Goal: Task Accomplishment & Management: Manage account settings

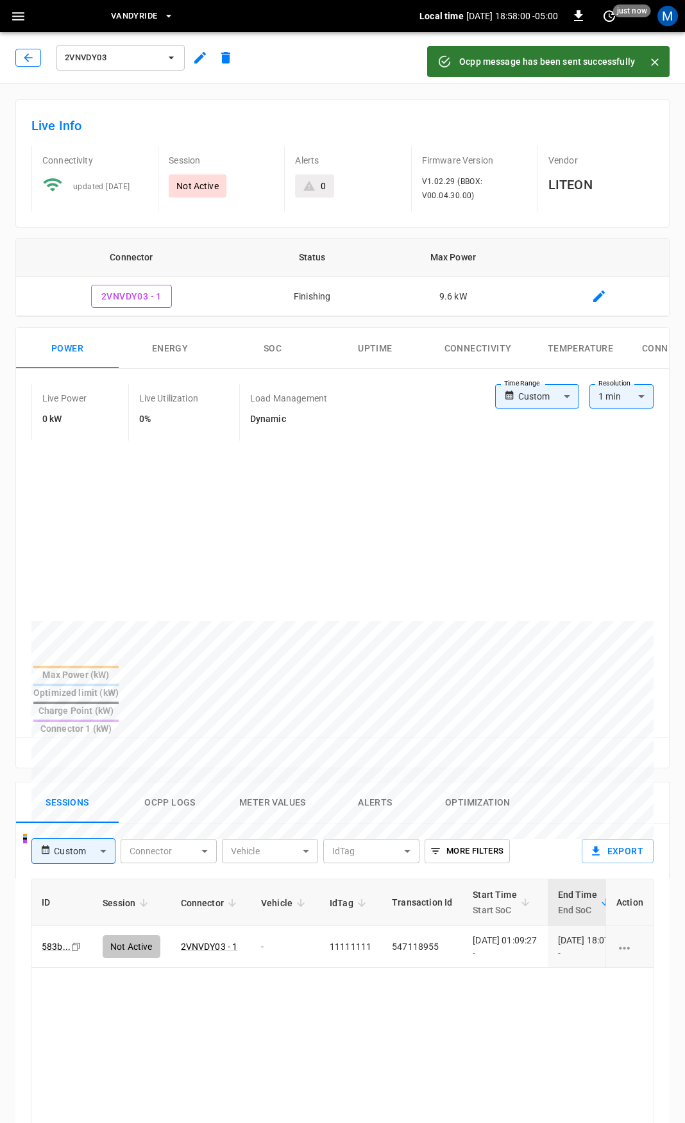
click at [28, 50] on button "button" at bounding box center [28, 58] width 26 height 18
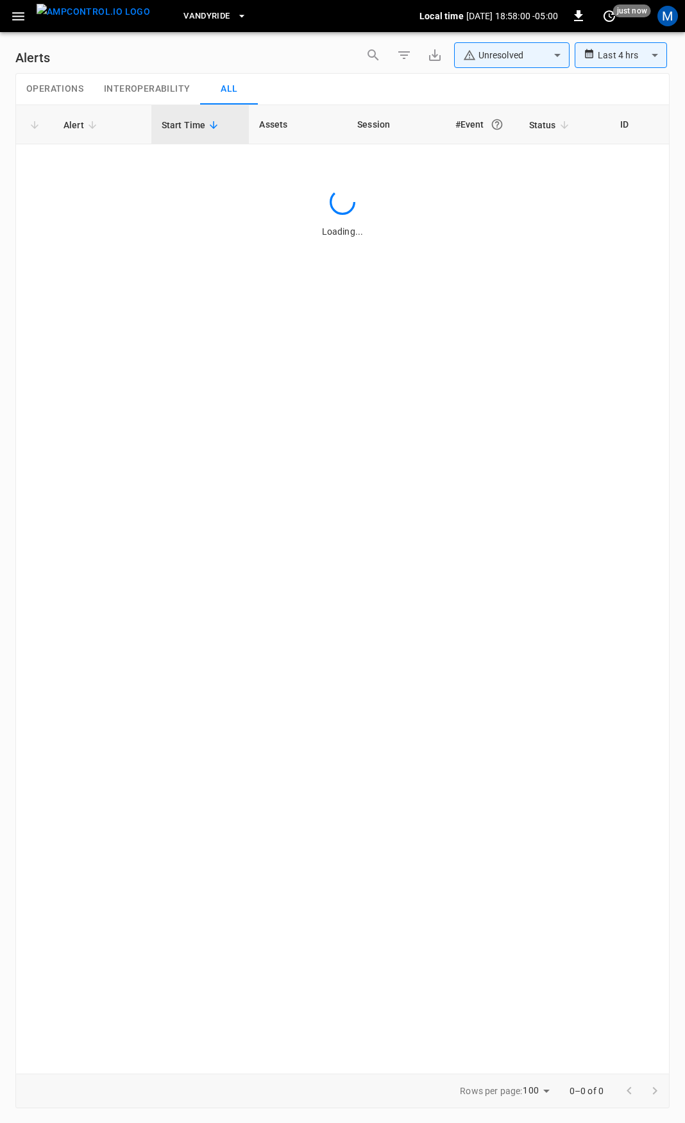
type input "**********"
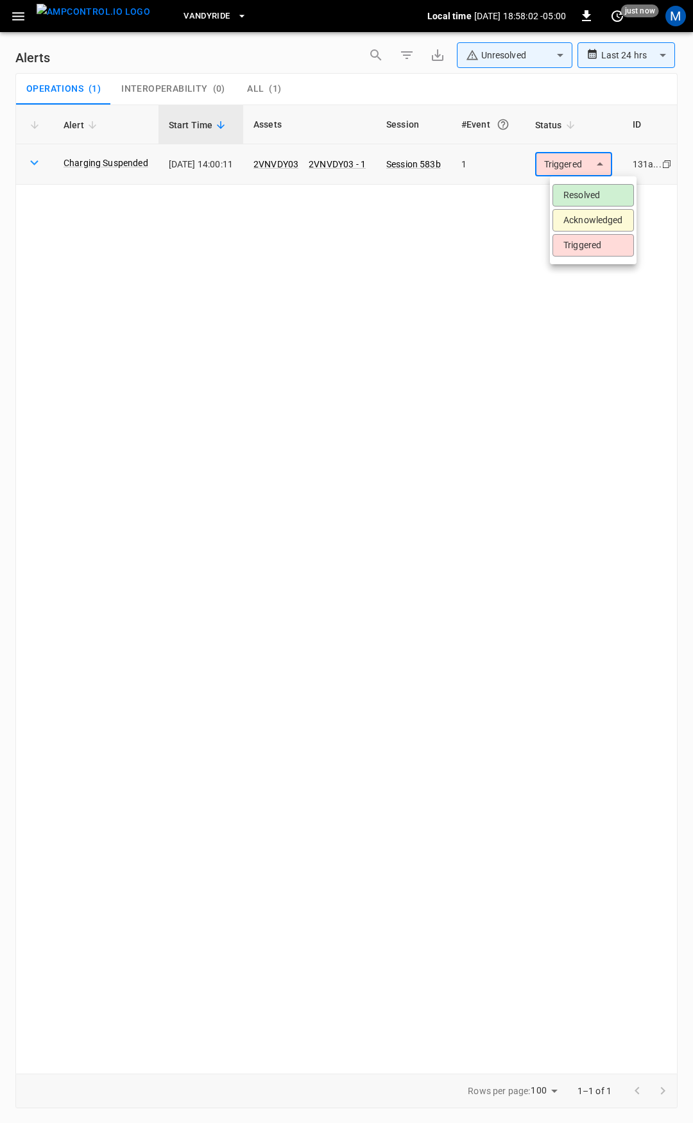
click at [576, 165] on body "**********" at bounding box center [346, 559] width 693 height 1119
drag, startPoint x: 574, startPoint y: 194, endPoint x: 552, endPoint y: 196, distance: 21.9
click at [572, 196] on li "Resolved" at bounding box center [592, 195] width 81 height 22
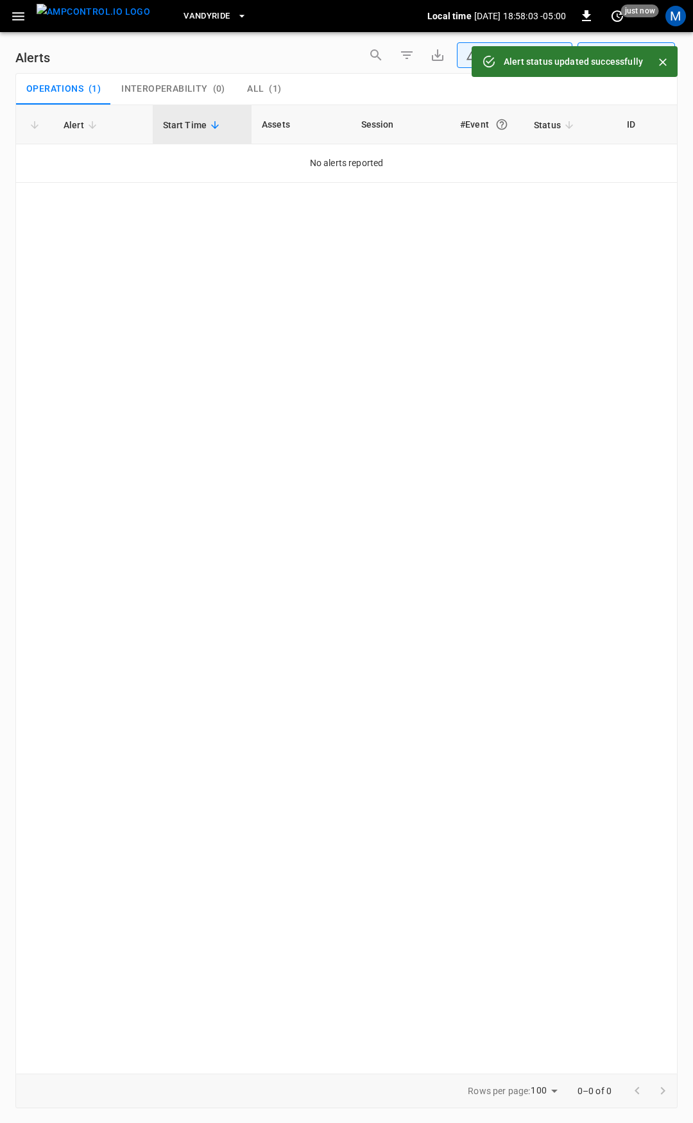
click at [10, 17] on button "button" at bounding box center [18, 16] width 26 height 24
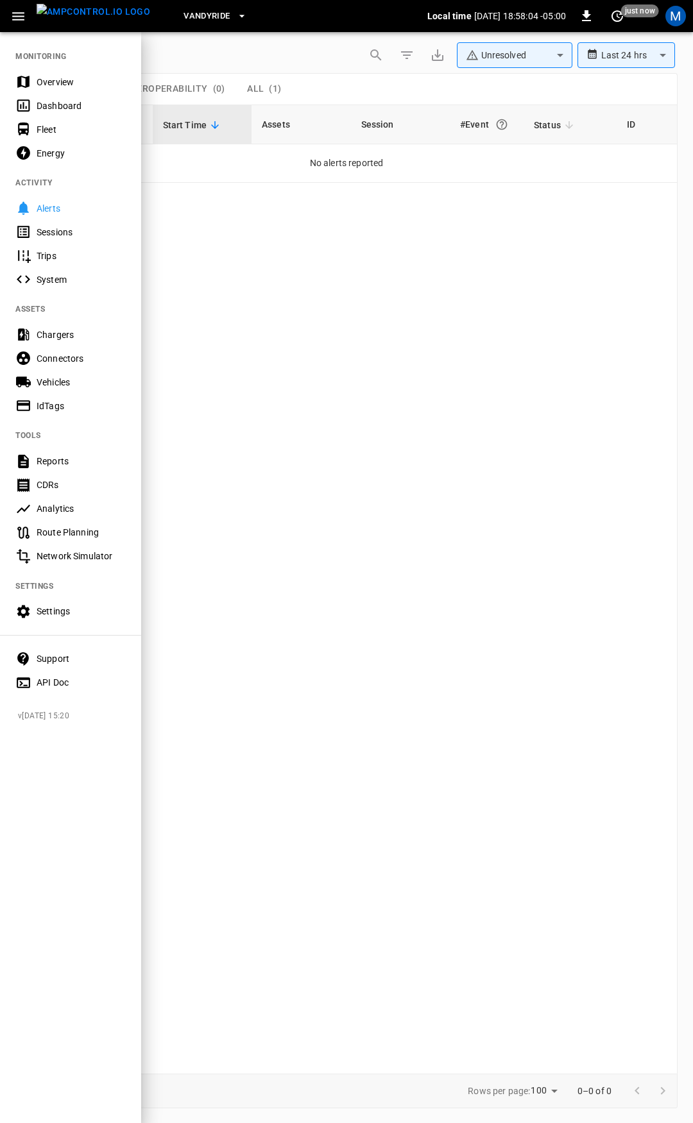
click at [63, 91] on div "Overview" at bounding box center [70, 82] width 141 height 24
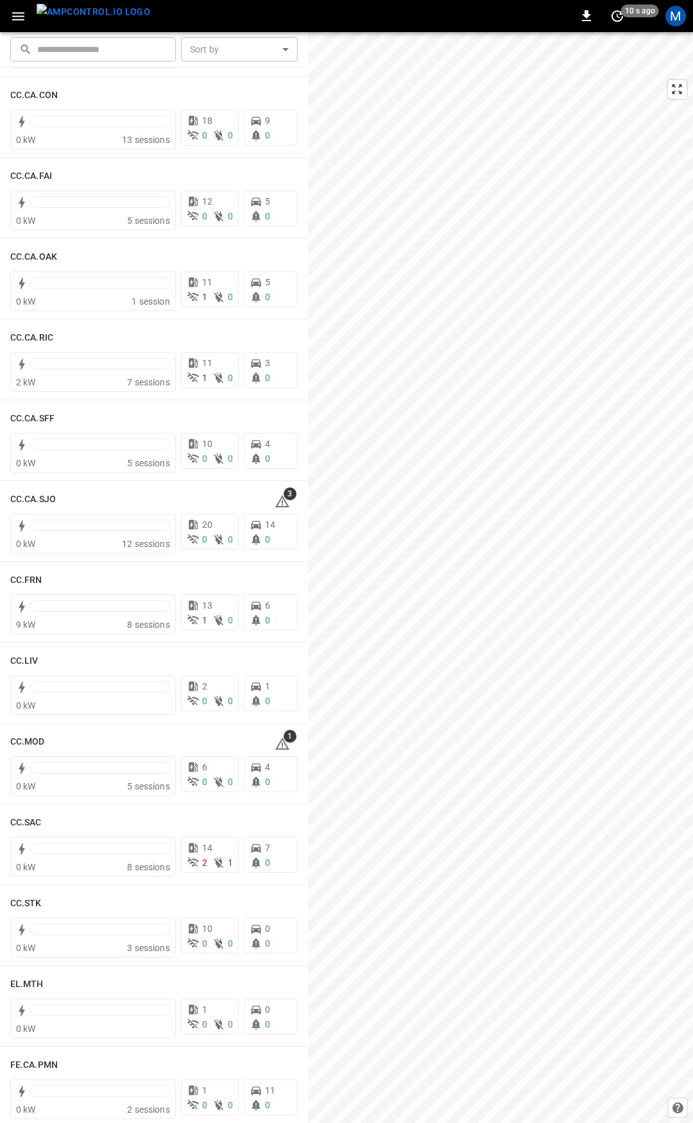
scroll to position [264, 0]
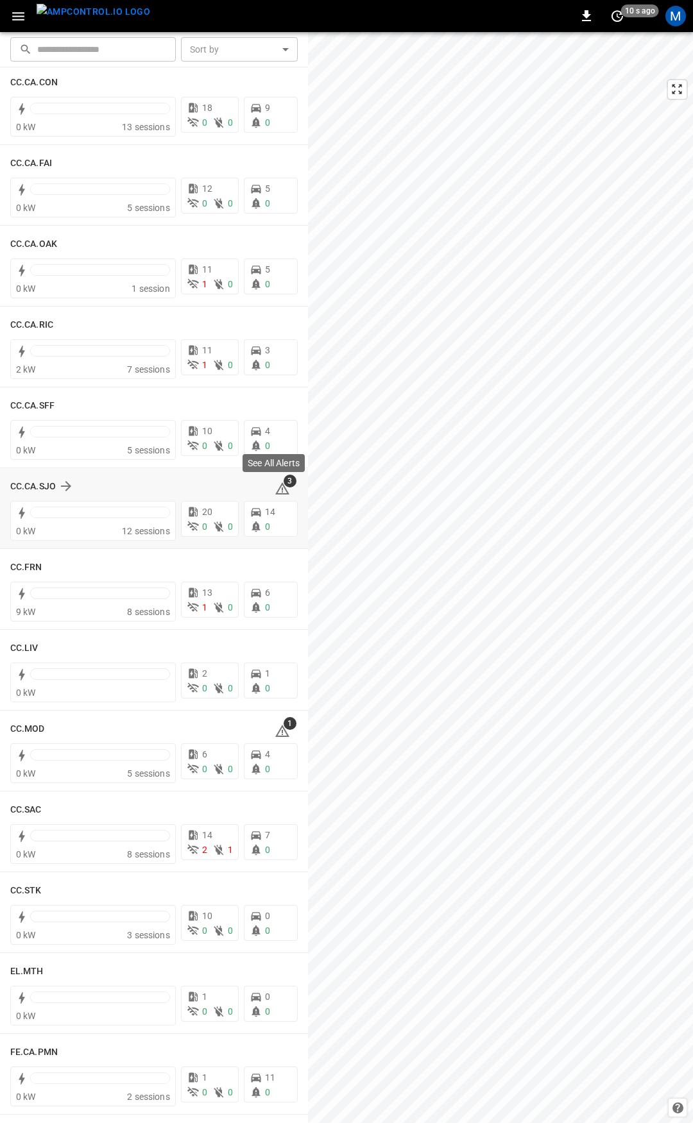
click at [279, 491] on icon at bounding box center [282, 488] width 14 height 12
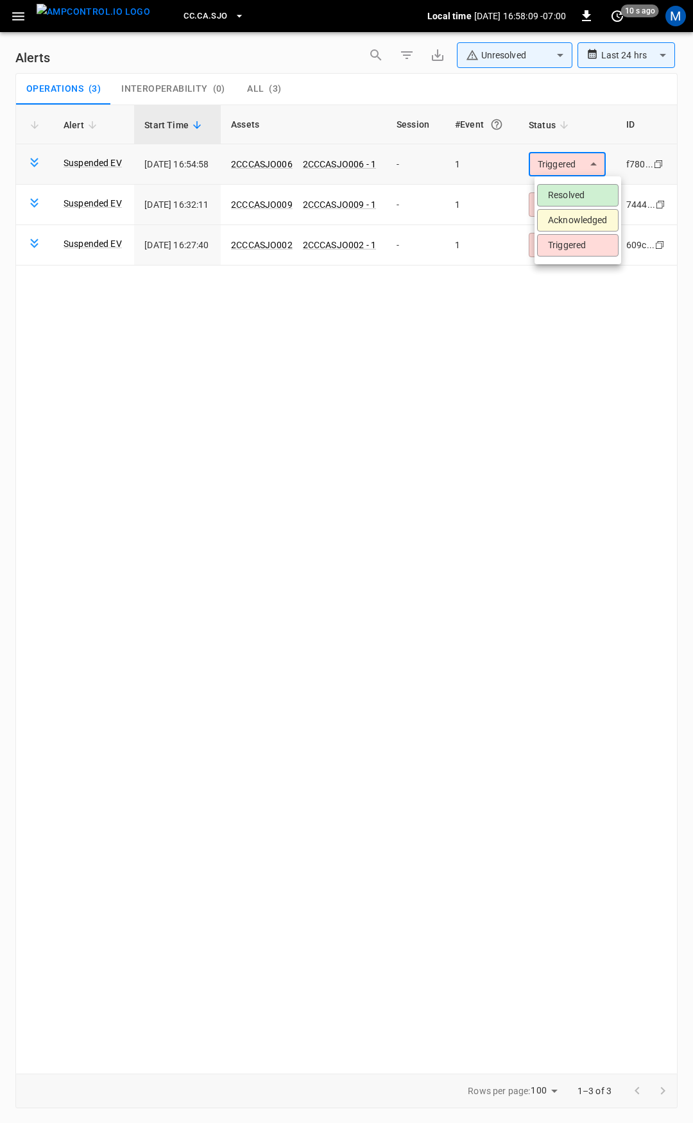
drag, startPoint x: 581, startPoint y: 166, endPoint x: 570, endPoint y: 191, distance: 26.4
click at [581, 167] on body "**********" at bounding box center [346, 559] width 693 height 1119
click at [570, 191] on li "Resolved" at bounding box center [577, 195] width 81 height 22
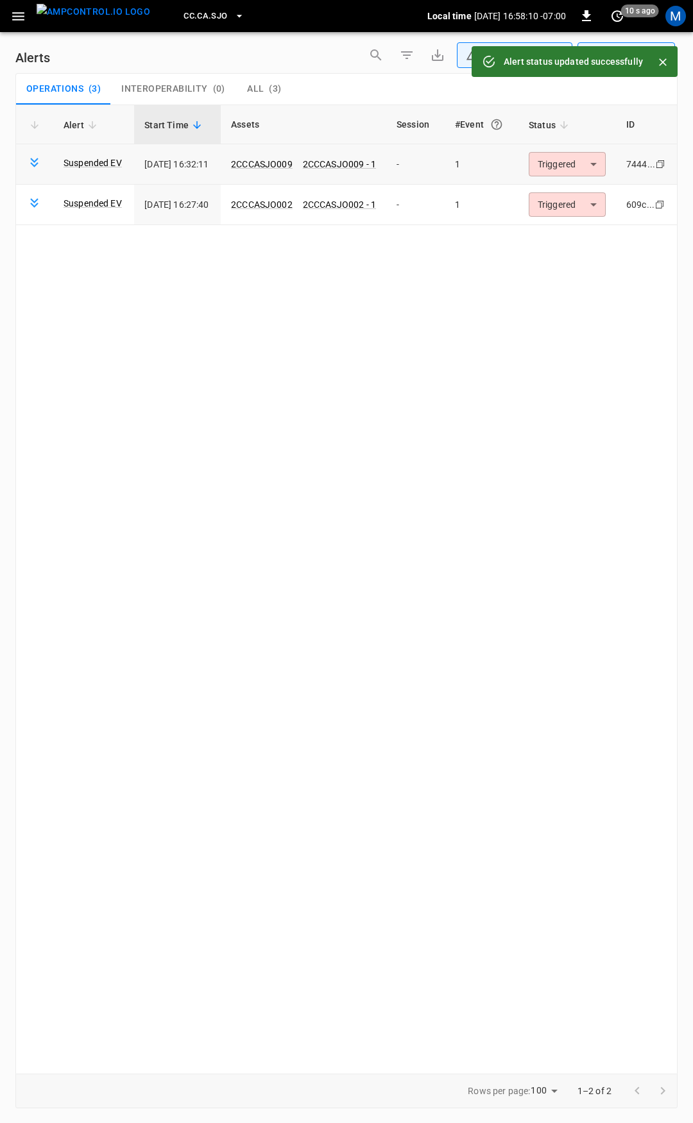
click at [573, 173] on body "**********" at bounding box center [346, 559] width 693 height 1119
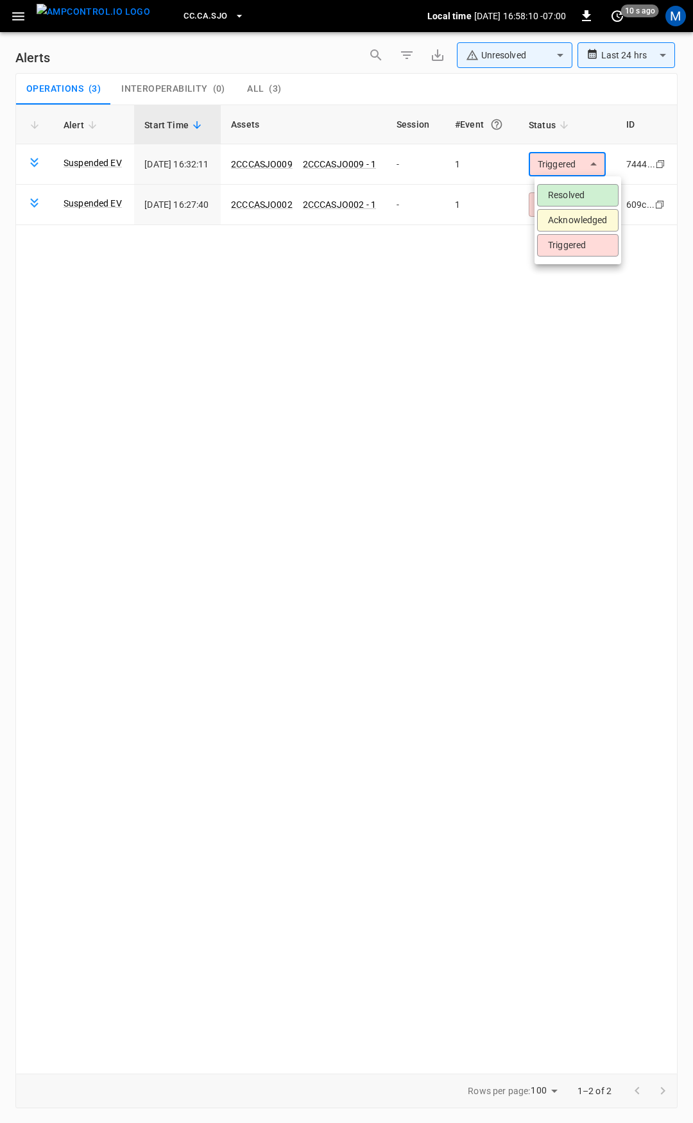
click at [570, 191] on li "Resolved" at bounding box center [577, 195] width 81 height 22
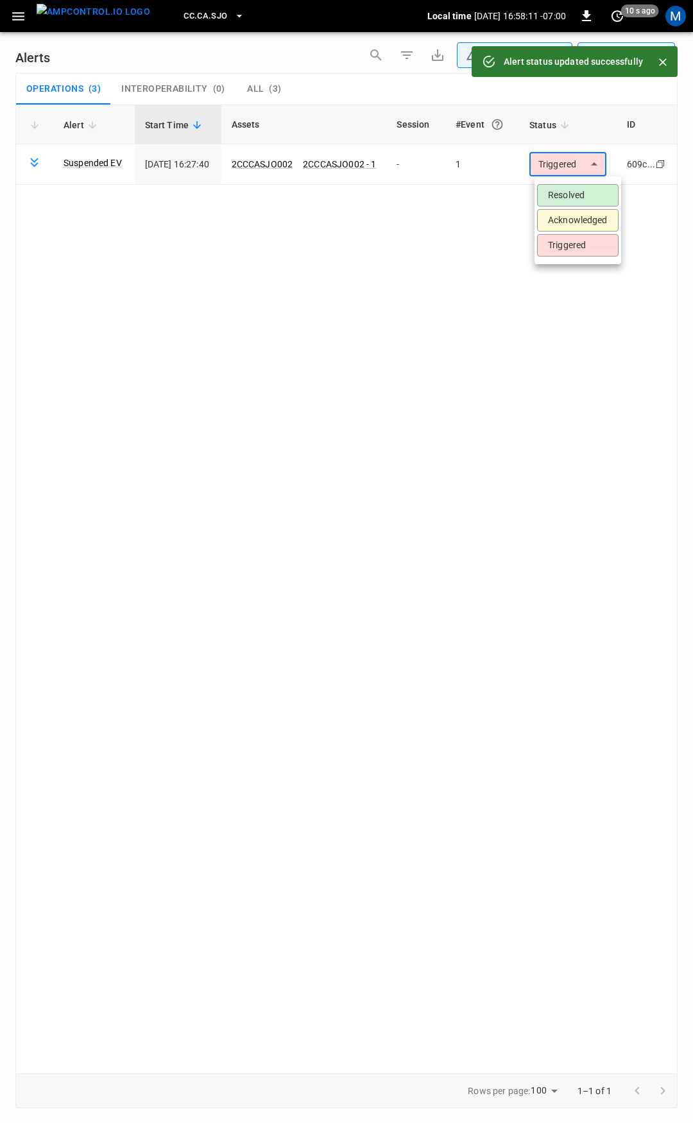
click at [574, 168] on body "**********" at bounding box center [346, 559] width 693 height 1119
click at [571, 196] on li "Resolved" at bounding box center [577, 195] width 81 height 22
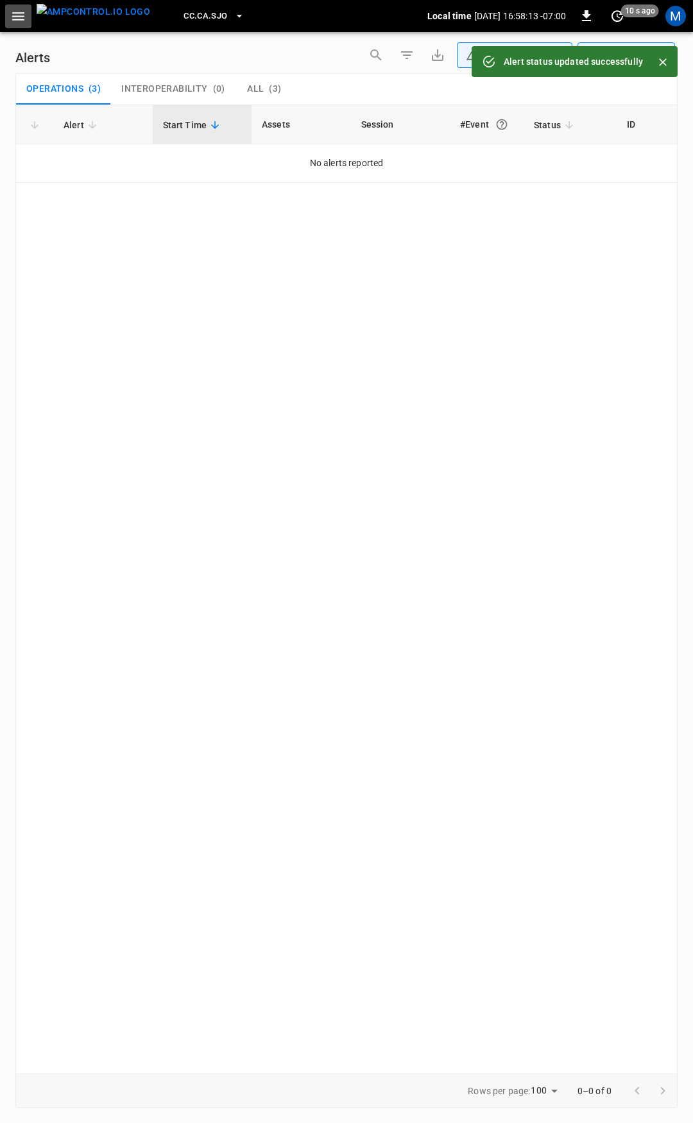
click at [19, 14] on icon "button" at bounding box center [18, 16] width 16 height 16
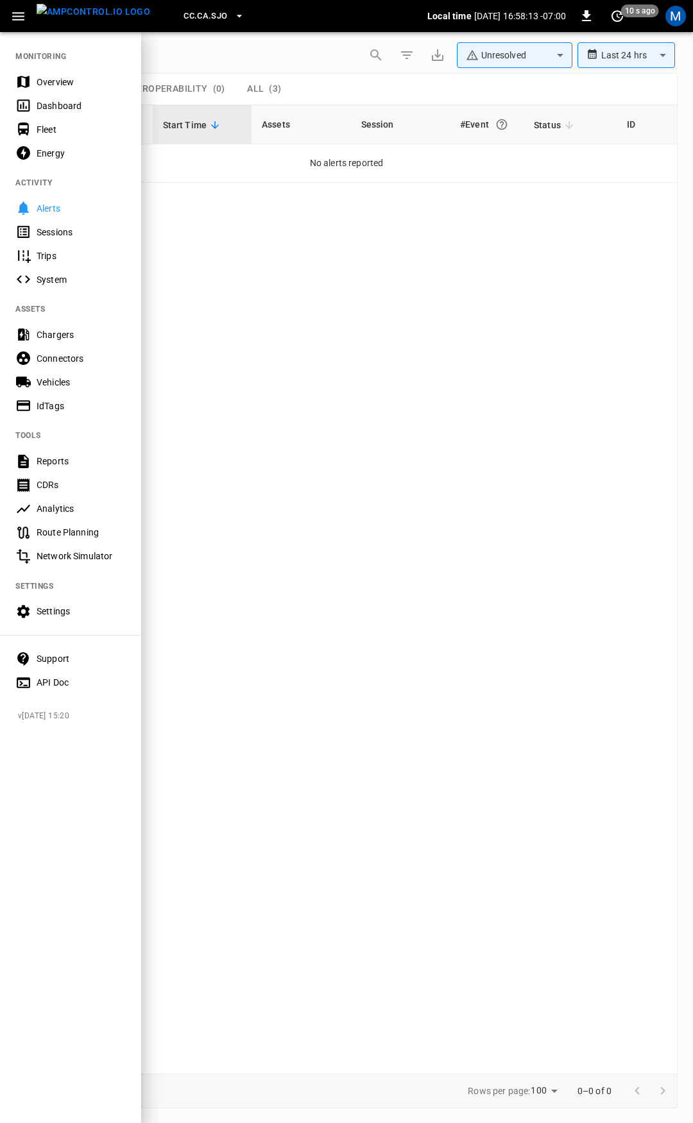
drag, startPoint x: 21, startPoint y: 26, endPoint x: 126, endPoint y: 160, distance: 169.9
click at [55, 86] on div "Overview" at bounding box center [81, 82] width 89 height 13
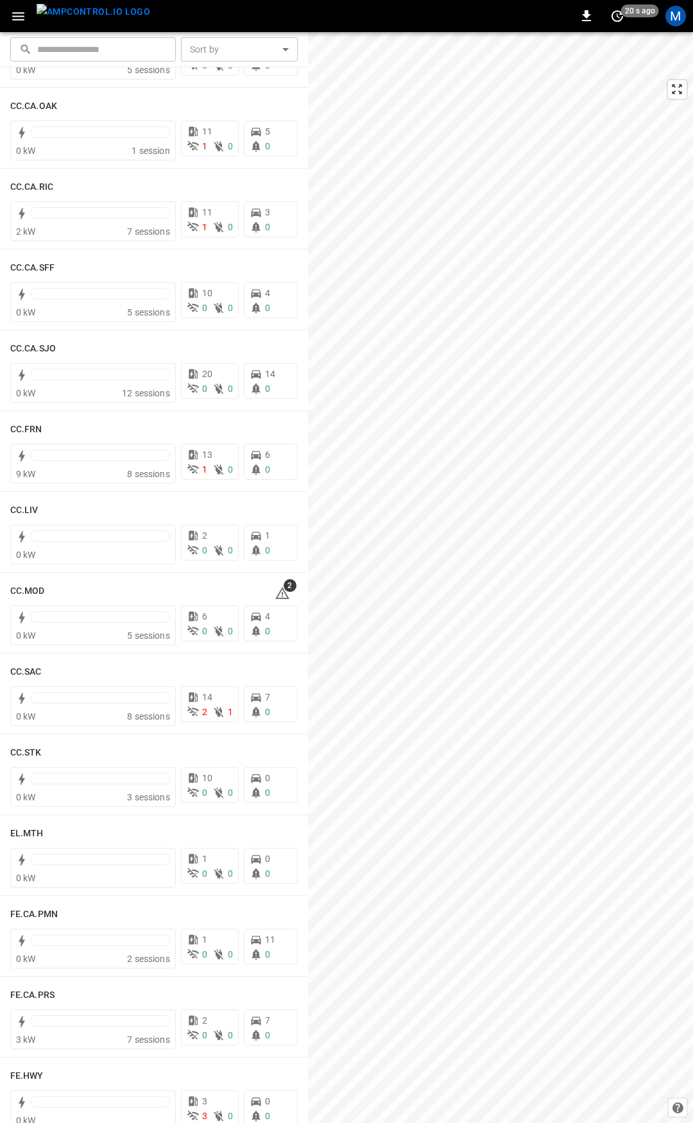
scroll to position [403, 0]
click at [275, 596] on icon at bounding box center [282, 592] width 14 height 12
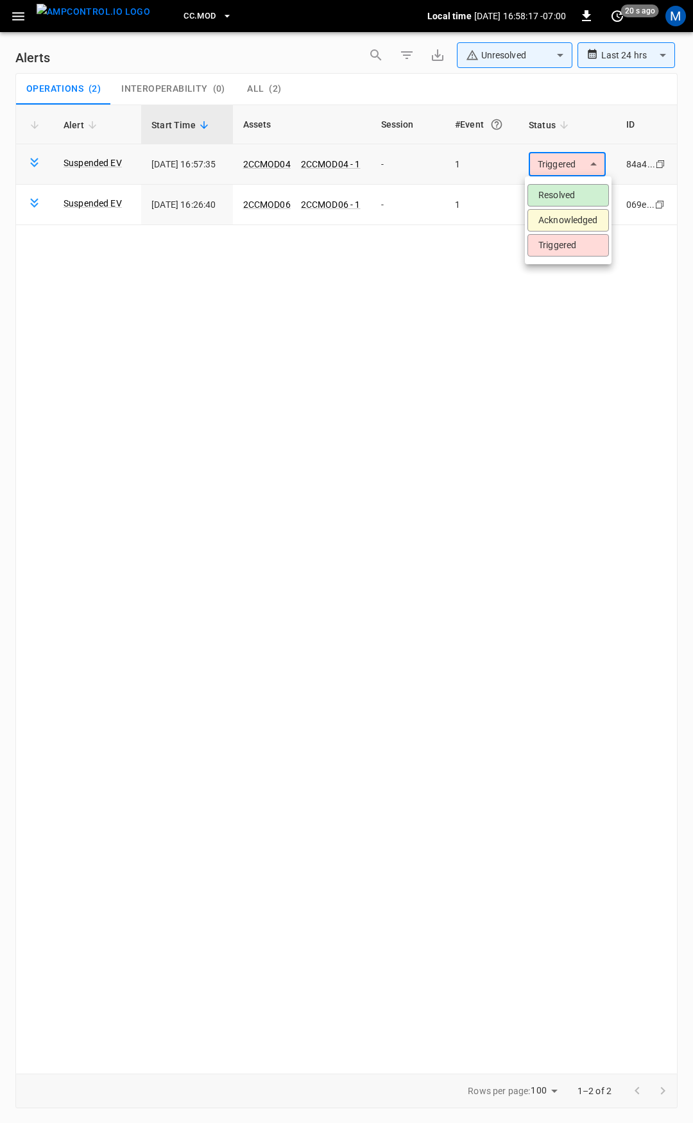
click at [556, 161] on body "**********" at bounding box center [346, 559] width 693 height 1119
click at [556, 182] on ul "Resolved Acknowledged Triggered" at bounding box center [568, 220] width 87 height 88
click at [559, 194] on li "Resolved" at bounding box center [567, 195] width 81 height 22
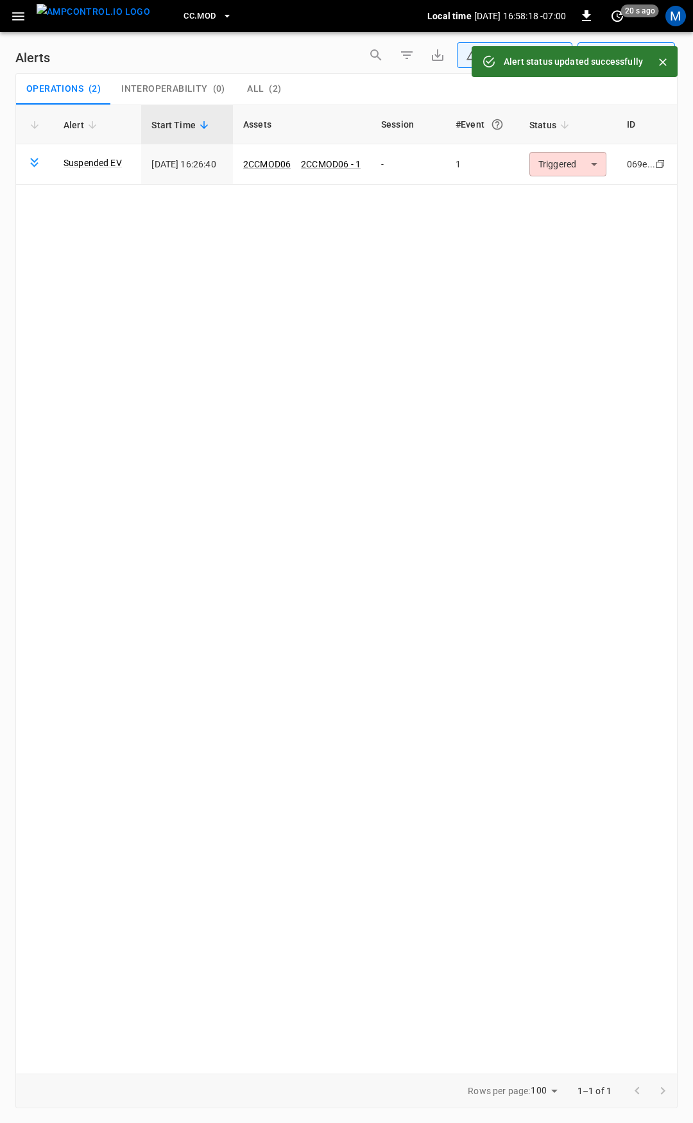
click at [564, 168] on body "**********" at bounding box center [346, 559] width 693 height 1119
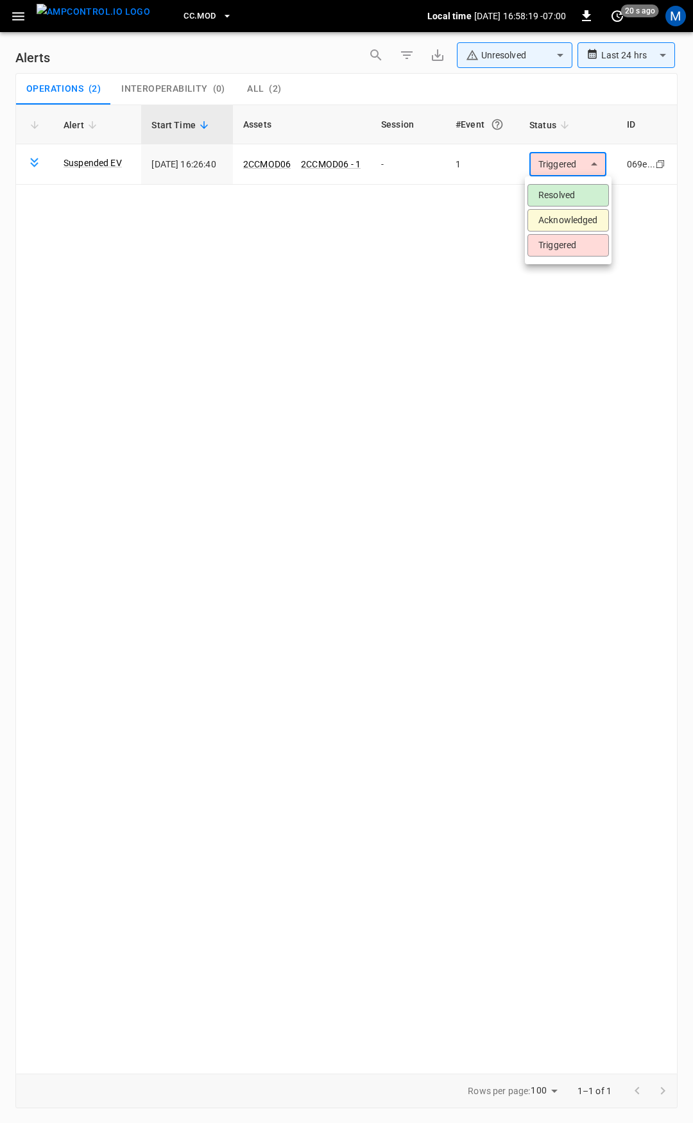
click at [564, 198] on li "Resolved" at bounding box center [567, 195] width 81 height 22
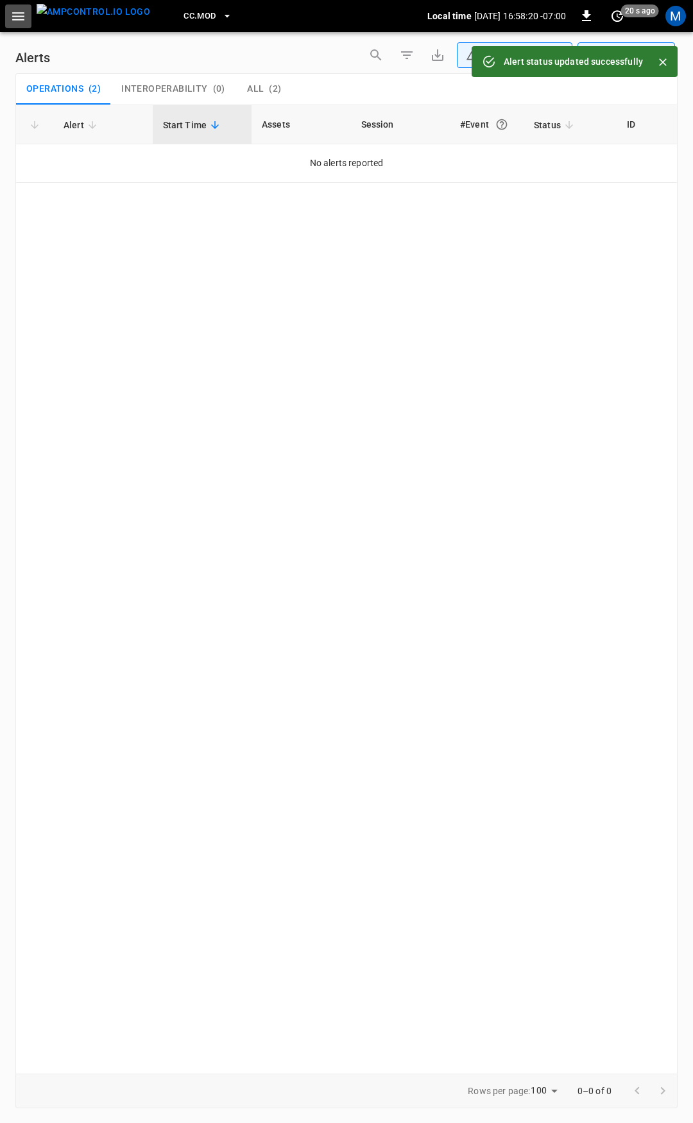
click at [20, 21] on icon "button" at bounding box center [18, 16] width 16 height 16
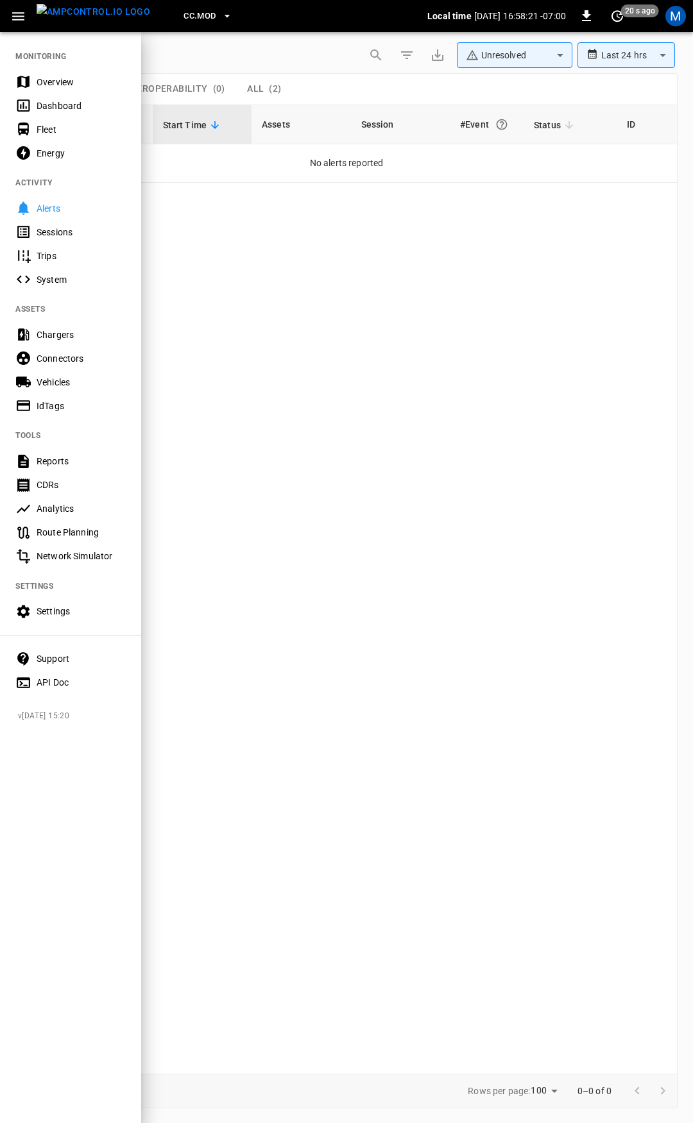
click at [71, 81] on div "Overview" at bounding box center [81, 82] width 89 height 13
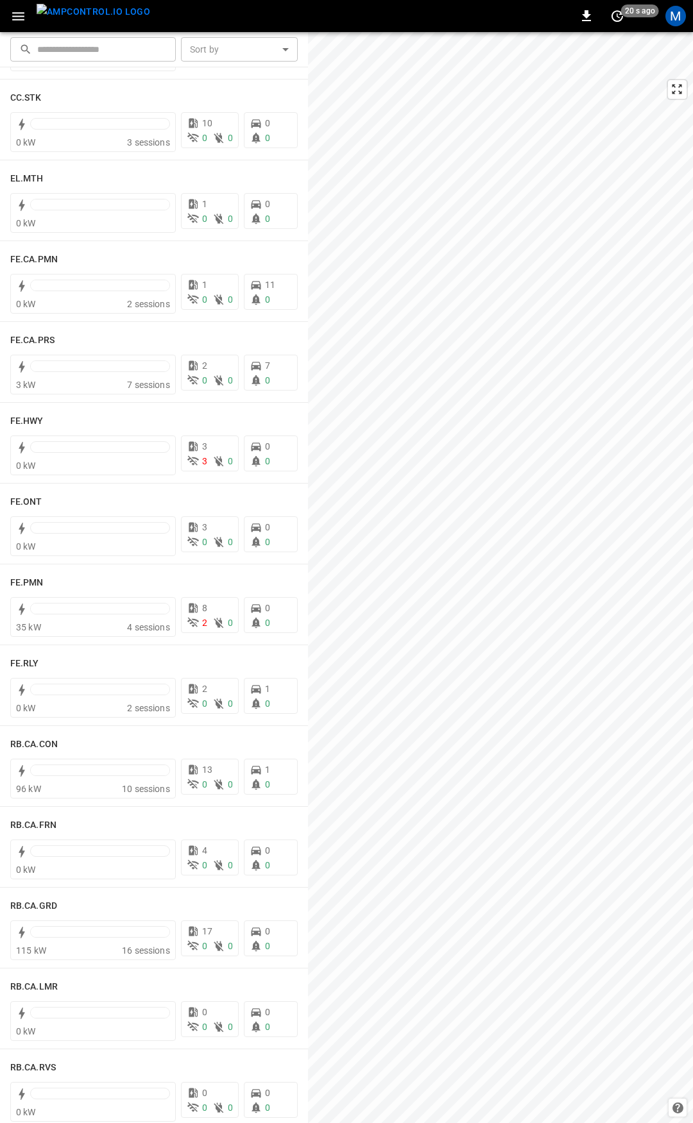
scroll to position [1062, 0]
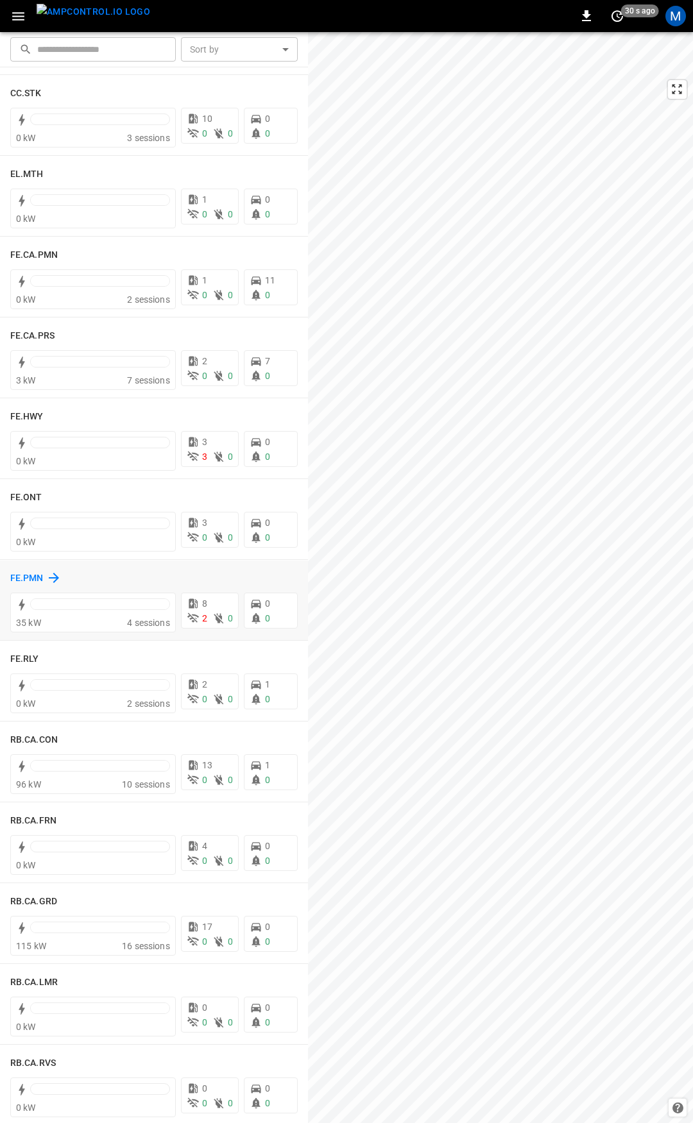
click at [26, 577] on h6 "FE.PMN" at bounding box center [26, 579] width 33 height 14
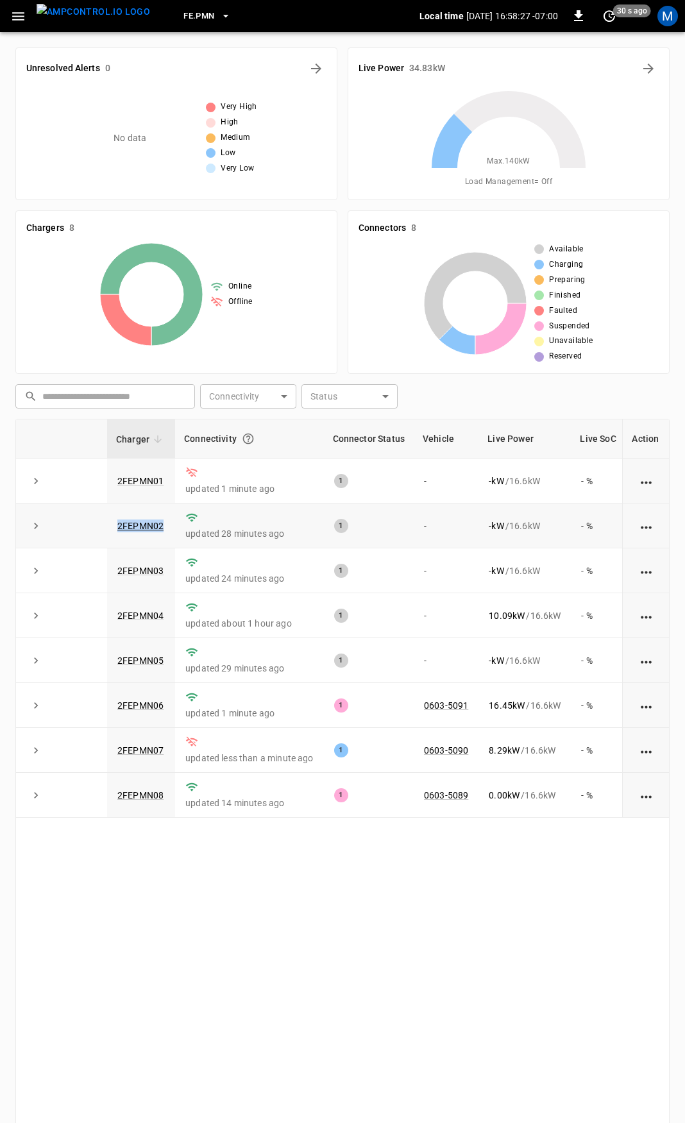
drag, startPoint x: 167, startPoint y: 529, endPoint x: 97, endPoint y: 530, distance: 70.6
click at [97, 530] on tr "2FEPMN02 updated 28 minutes ago 1 - - kW / 16.6 kW - % [DATE]" at bounding box center [394, 526] width 756 height 45
copy tr "2FEPMN02"
click at [150, 518] on td "2FEPMN02" at bounding box center [141, 526] width 68 height 45
click at [137, 529] on link "2FEPMN02" at bounding box center [140, 525] width 51 height 15
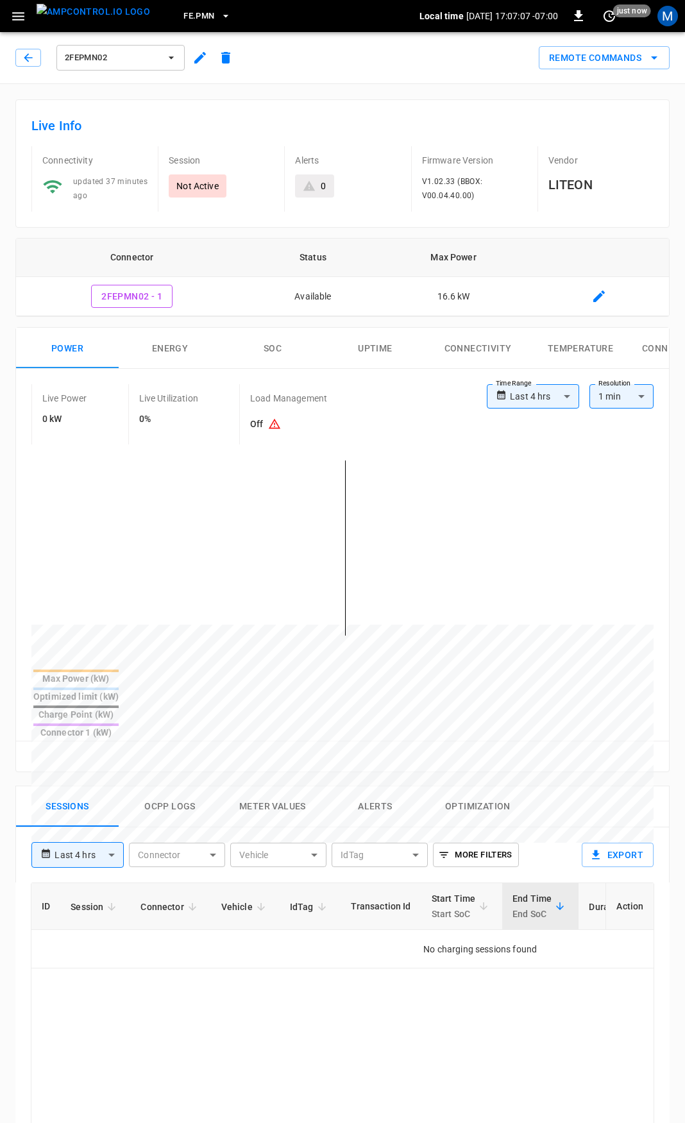
click at [33, 57] on icon "button" at bounding box center [28, 57] width 13 height 13
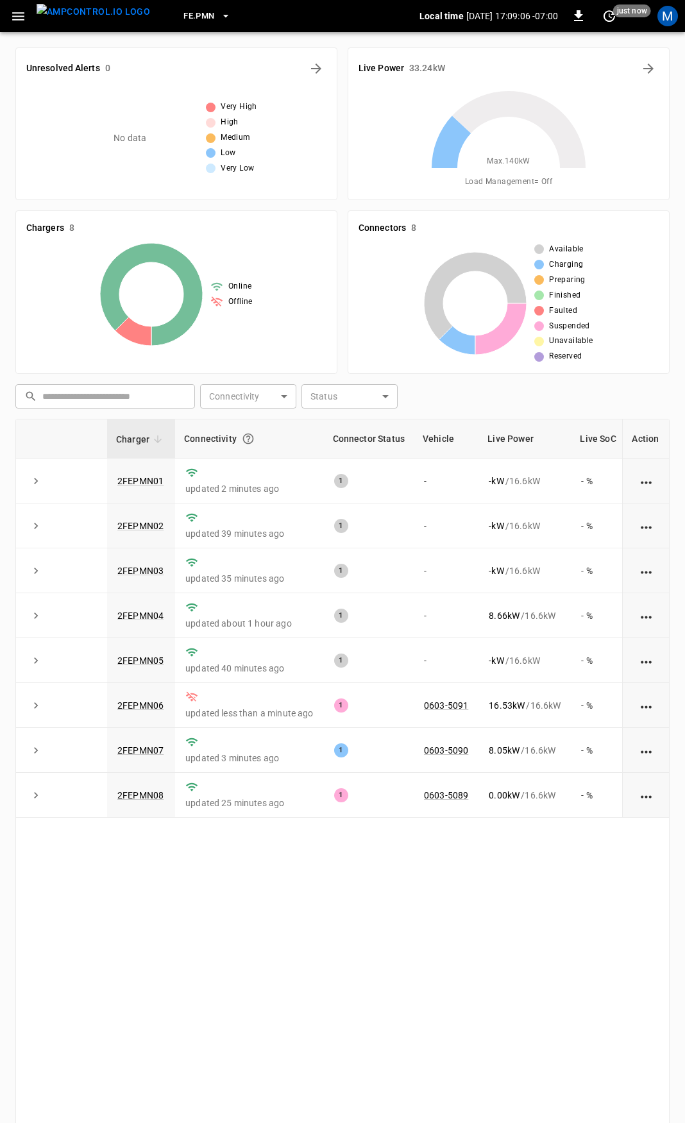
click at [21, 24] on icon "button" at bounding box center [18, 16] width 16 height 16
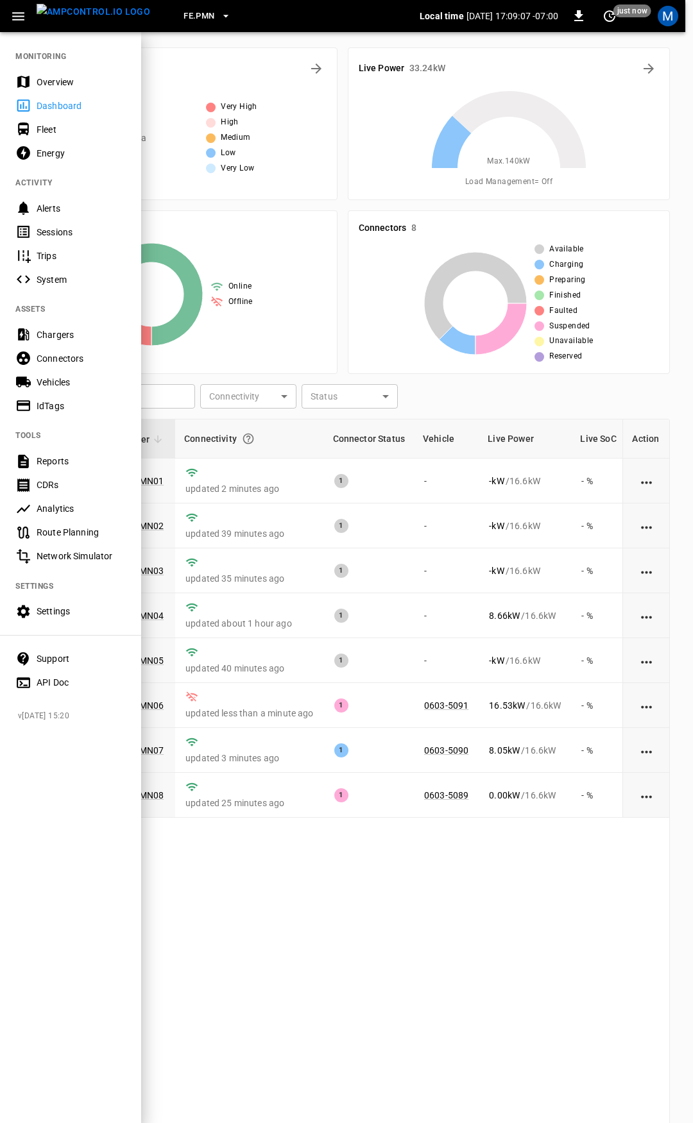
drag, startPoint x: 71, startPoint y: 83, endPoint x: 74, endPoint y: 89, distance: 6.6
click at [71, 83] on div "Overview" at bounding box center [81, 82] width 89 height 13
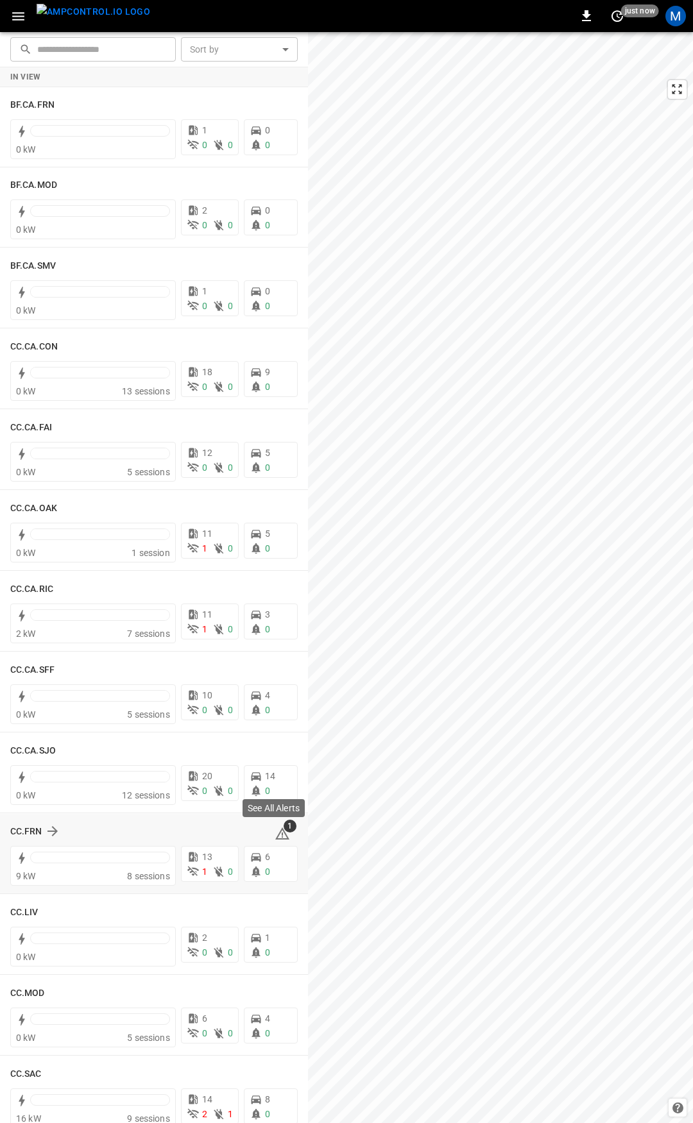
click at [275, 834] on icon at bounding box center [282, 833] width 14 height 12
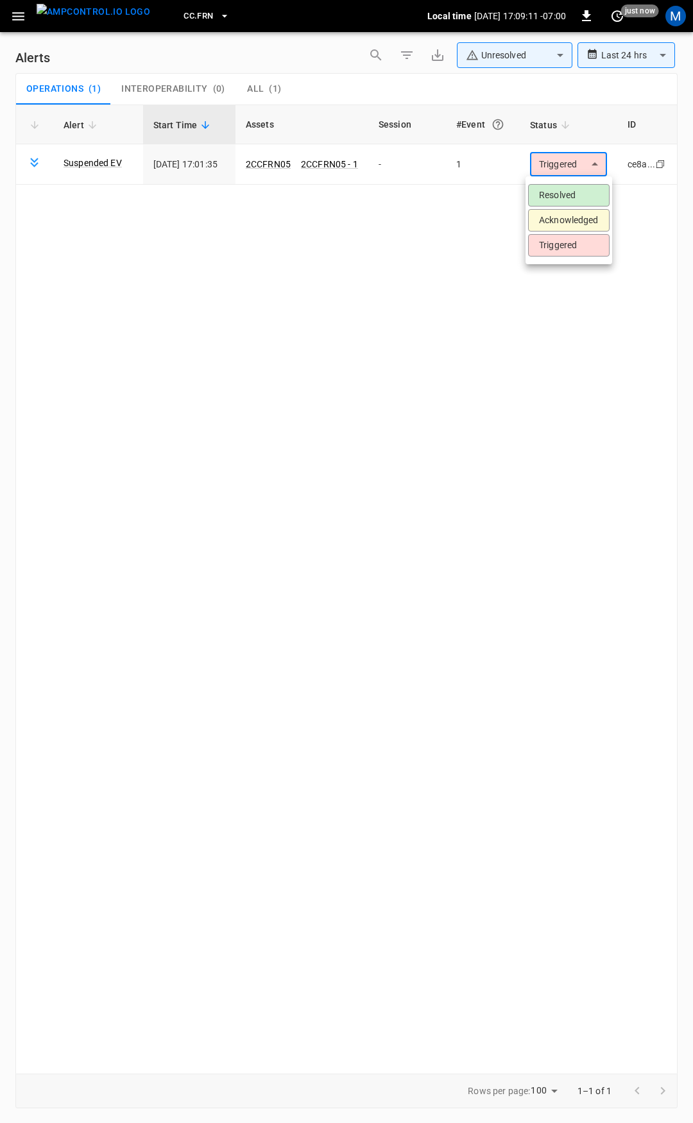
drag, startPoint x: 575, startPoint y: 164, endPoint x: 577, endPoint y: 188, distance: 23.8
click at [575, 165] on body "**********" at bounding box center [346, 559] width 693 height 1119
click at [577, 193] on li "Resolved" at bounding box center [568, 195] width 81 height 22
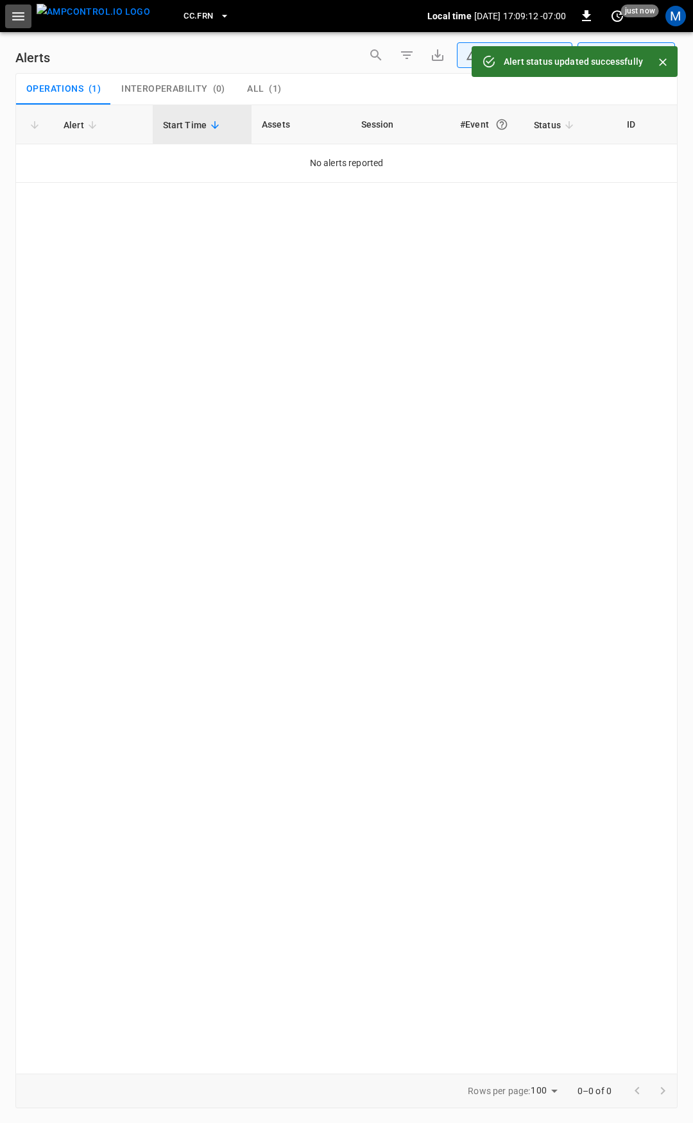
click at [20, 19] on icon "button" at bounding box center [18, 16] width 12 height 8
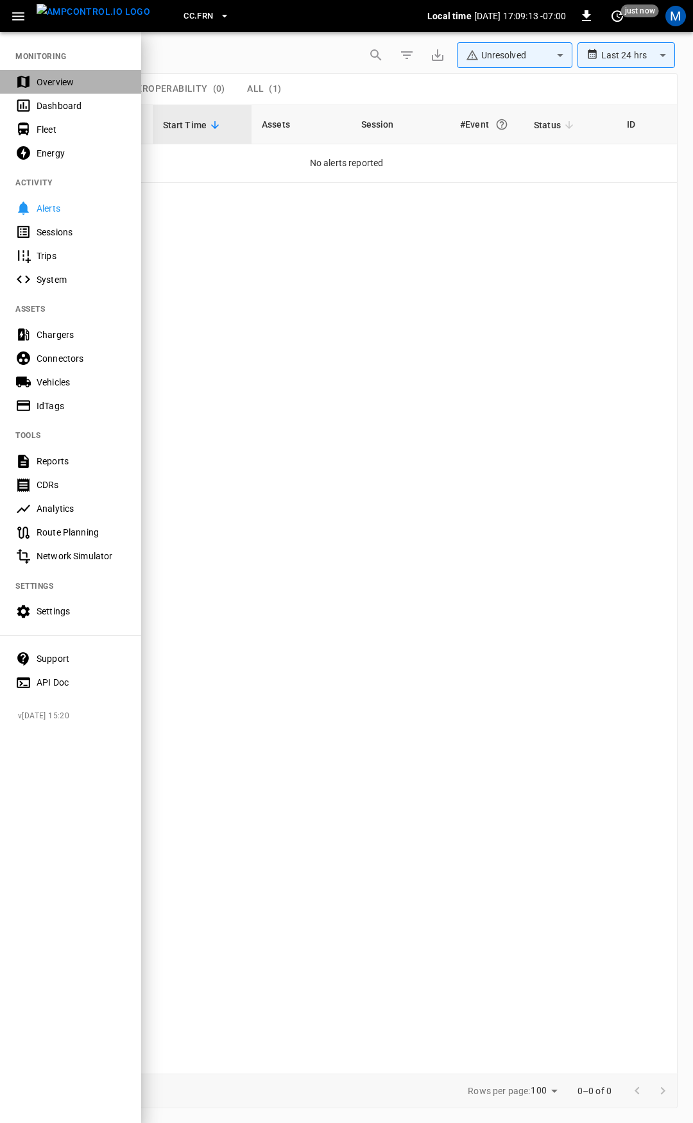
click at [69, 86] on div "Overview" at bounding box center [81, 82] width 89 height 13
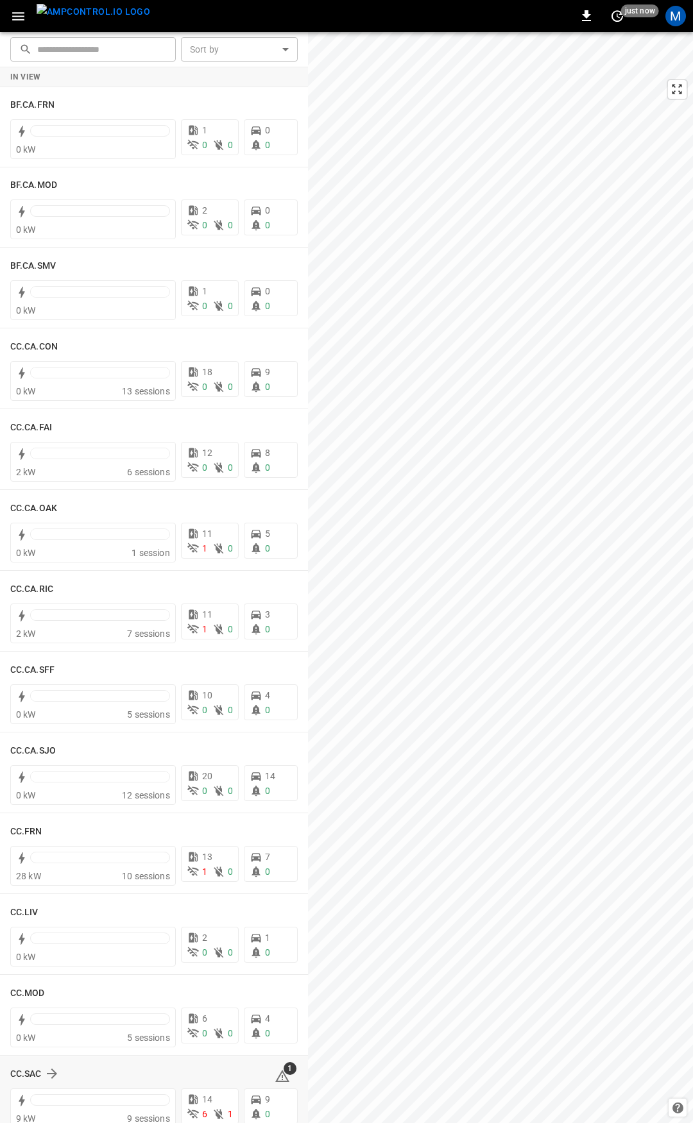
click at [278, 1077] on icon at bounding box center [282, 1076] width 14 height 12
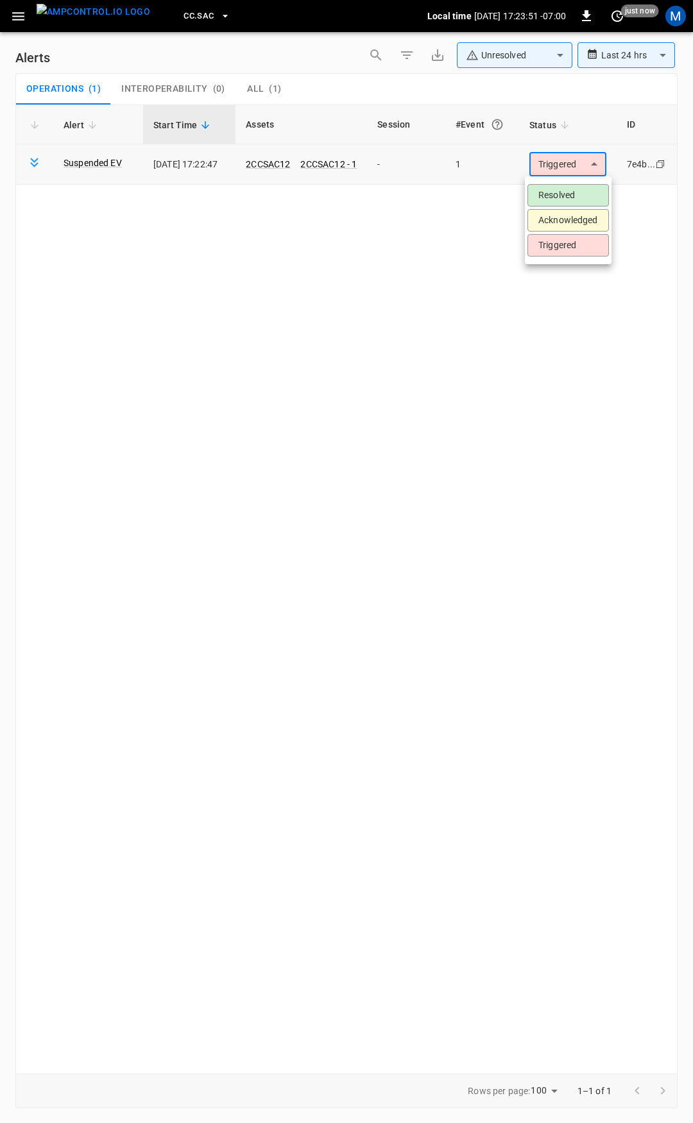
click at [563, 168] on body "**********" at bounding box center [346, 559] width 693 height 1119
click at [567, 191] on li "Resolved" at bounding box center [567, 195] width 81 height 22
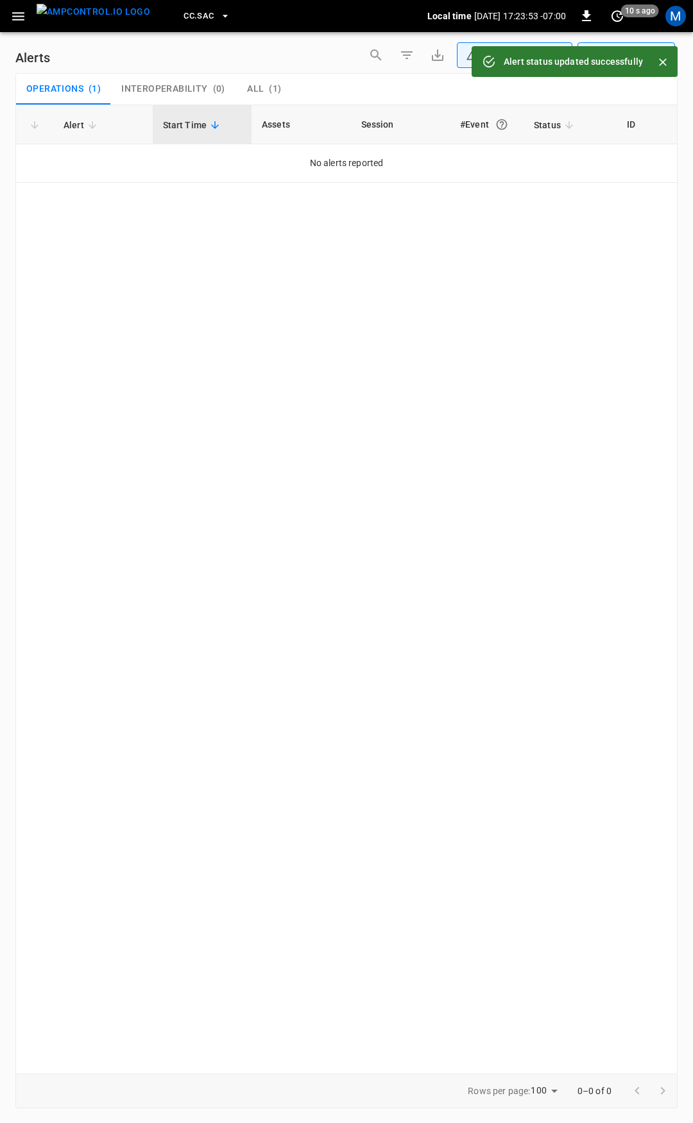
click at [22, 13] on icon "button" at bounding box center [18, 16] width 12 height 8
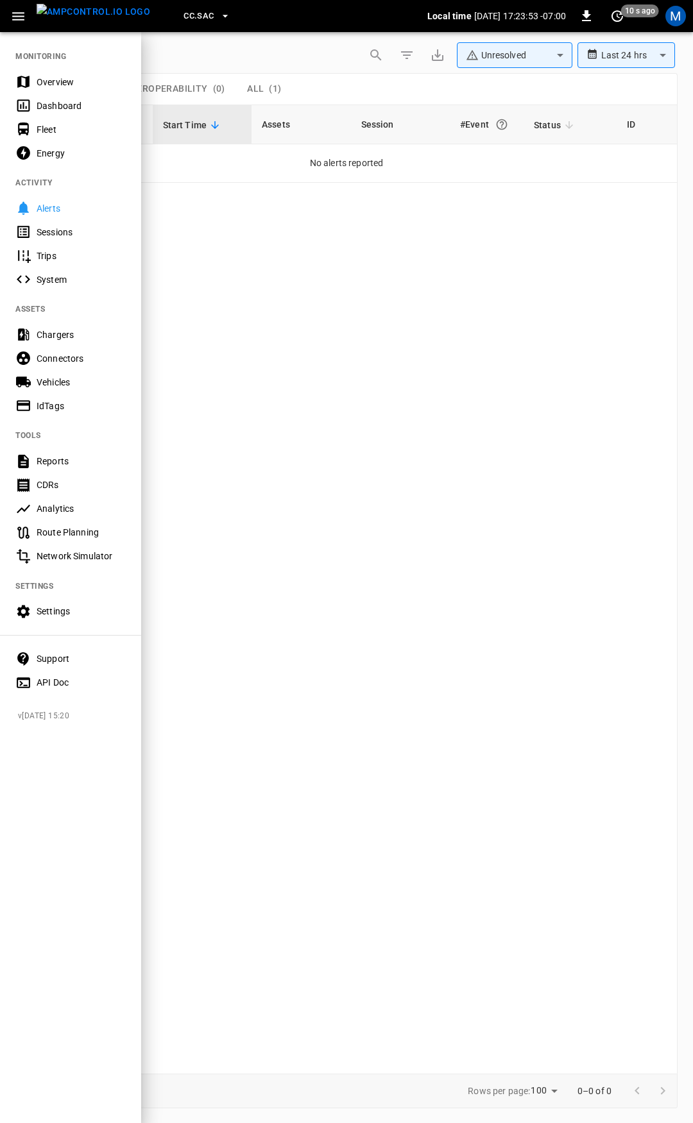
click at [45, 79] on div "Overview" at bounding box center [81, 82] width 89 height 13
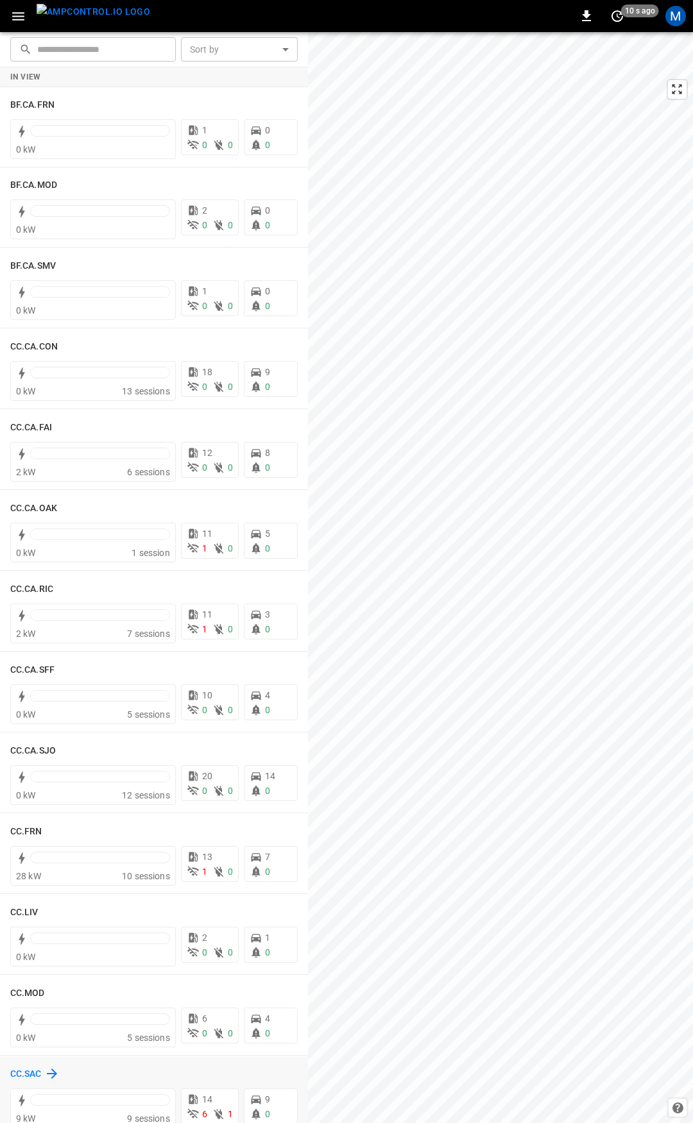
click at [35, 1069] on h6 "CC.SAC" at bounding box center [25, 1074] width 31 height 14
